Goal: Task Accomplishment & Management: Manage account settings

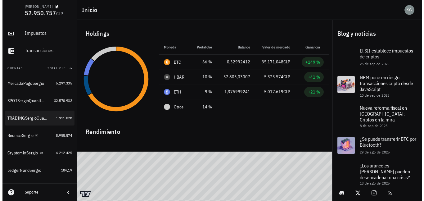
scroll to position [62, 0]
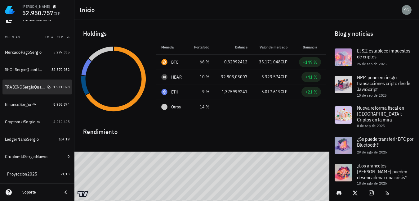
click at [23, 85] on div "TRADINGSergioQuantfury" at bounding box center [25, 86] width 40 height 5
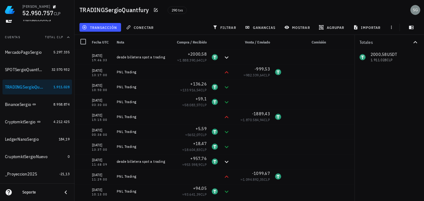
click at [54, 36] on span "Total CLP" at bounding box center [54, 37] width 18 height 4
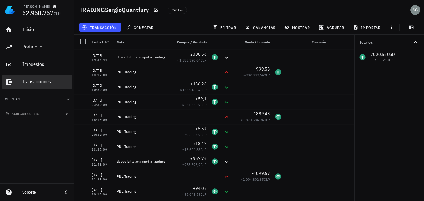
click at [42, 84] on div "Transacciones" at bounding box center [45, 81] width 47 height 6
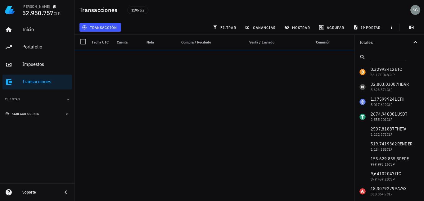
click at [36, 113] on span "agregar cuenta" at bounding box center [23, 114] width 33 height 4
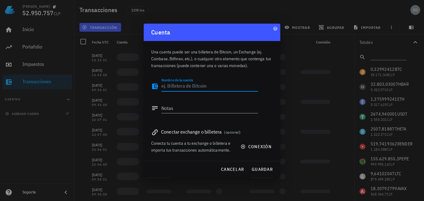
click at [178, 86] on textarea "Nombre de la cuenta" at bounding box center [209, 86] width 96 height 10
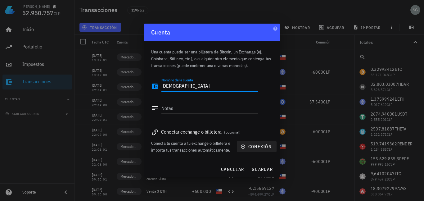
type textarea "BudaSergio"
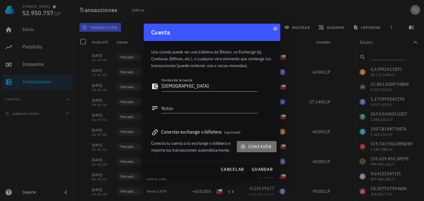
click at [254, 146] on span "conexión" at bounding box center [257, 147] width 30 height 6
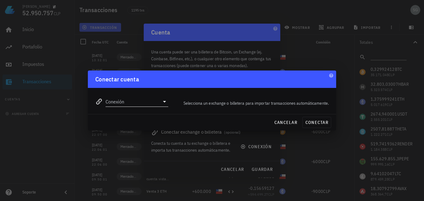
click at [159, 102] on div "Conexión" at bounding box center [136, 101] width 63 height 10
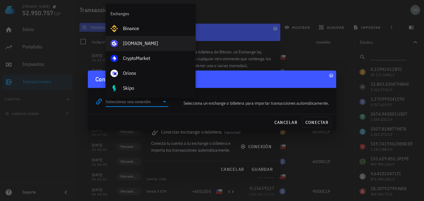
click at [135, 43] on div "Buda.com" at bounding box center [157, 43] width 68 height 6
type input "Buda.com"
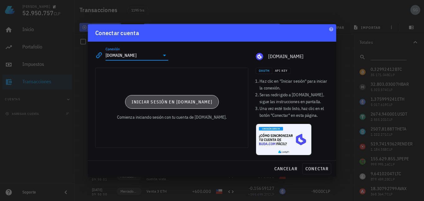
click at [194, 100] on span "Iniciar sesión en Buda.com" at bounding box center [171, 102] width 81 height 6
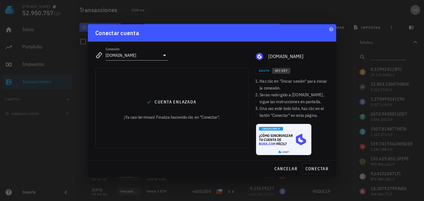
click at [284, 70] on span "API Key" at bounding box center [281, 71] width 13 height 4
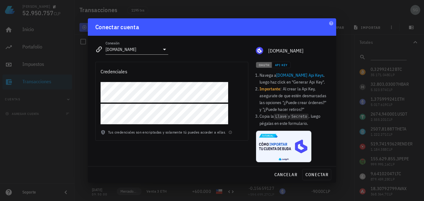
click at [265, 63] on span "OAuth" at bounding box center [263, 65] width 11 height 4
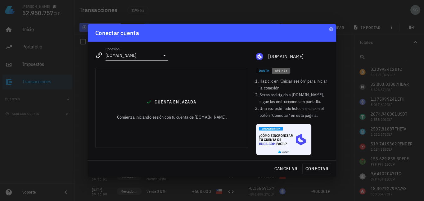
click at [283, 71] on span "API Key" at bounding box center [281, 71] width 13 height 4
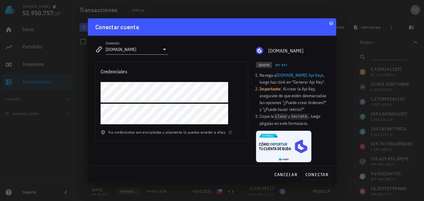
click at [264, 63] on span "OAuth" at bounding box center [263, 65] width 11 height 4
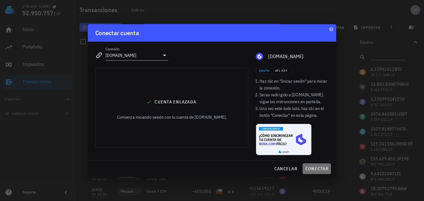
click at [319, 170] on span "conectar" at bounding box center [316, 169] width 23 height 6
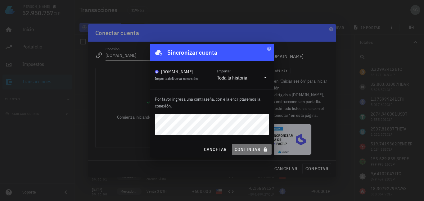
click at [247, 149] on span "continuar" at bounding box center [251, 149] width 35 height 6
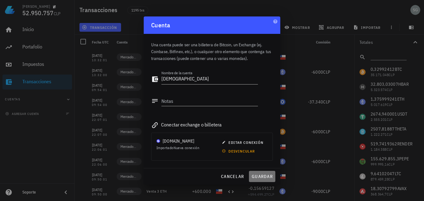
click at [263, 176] on span "guardar" at bounding box center [261, 176] width 21 height 6
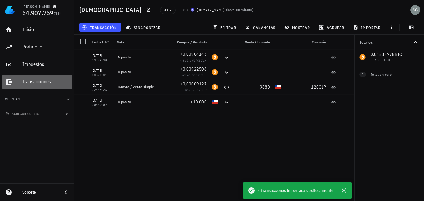
click at [36, 85] on div "Transacciones" at bounding box center [45, 82] width 47 height 14
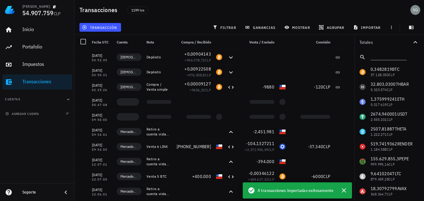
click at [68, 98] on icon "button" at bounding box center [68, 99] width 5 height 5
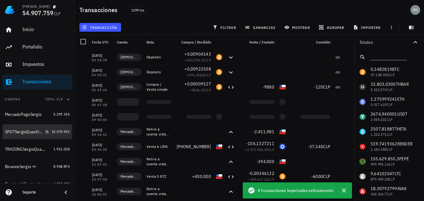
click at [18, 132] on div "SPOTSergioQuantfury" at bounding box center [24, 131] width 38 height 5
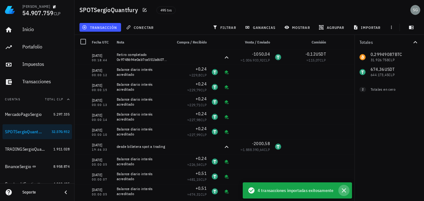
click at [345, 191] on icon "button" at bounding box center [343, 189] width 7 height 7
